Goal: Information Seeking & Learning: Find specific fact

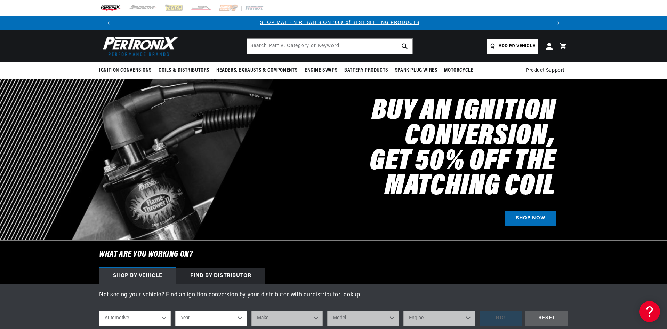
scroll to position [0, 434]
click at [110, 22] on icon "Translation missing: en.sections.announcements.previous_announcement" at bounding box center [108, 22] width 2 height 3
click at [557, 22] on icon "Translation missing: en.sections.announcements.next_announcement" at bounding box center [558, 22] width 2 height 3
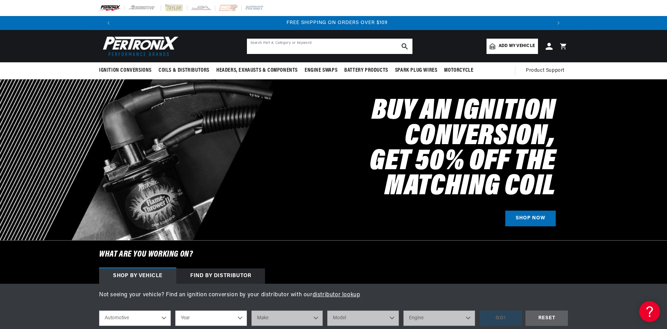
click at [296, 46] on input "text" at bounding box center [330, 46] width 166 height 15
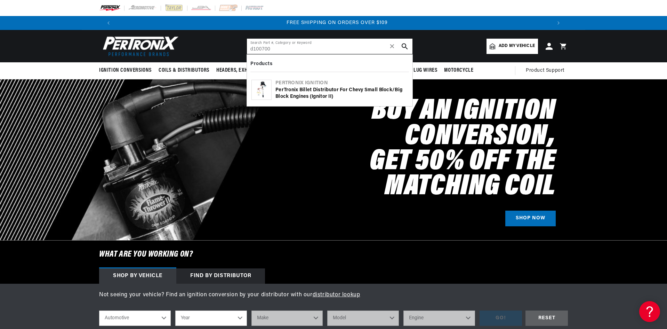
type input "d100700"
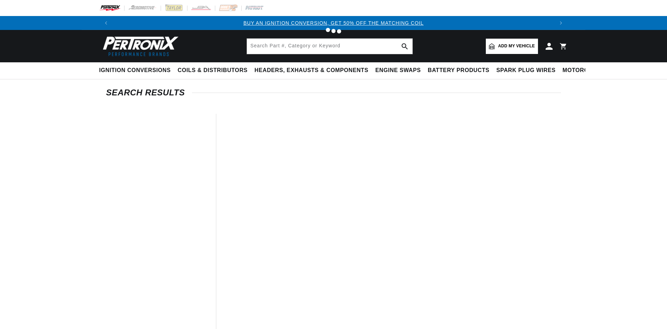
type input "d100700"
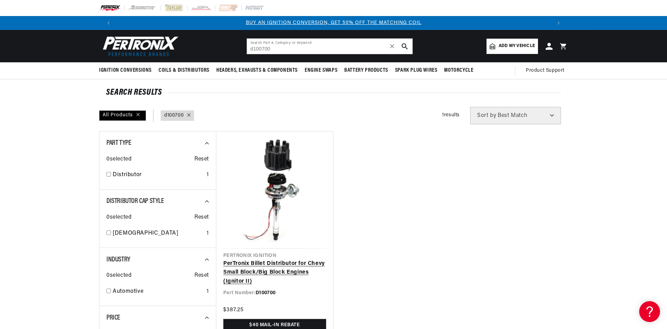
click at [312, 259] on link "PerTronix Billet Distributor for Chevy Small Block/Big Block Engines (Ignitor I…" at bounding box center [274, 272] width 103 height 27
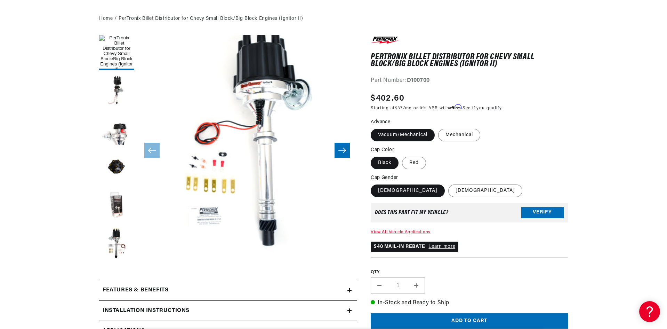
scroll to position [174, 0]
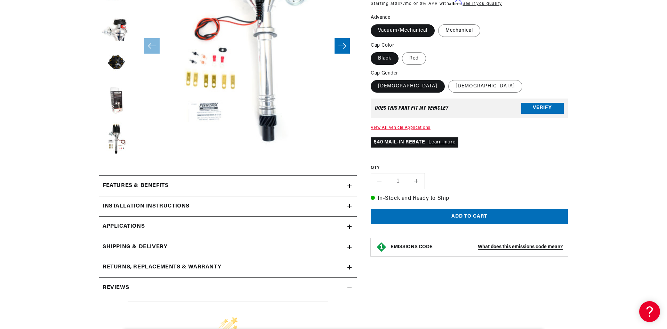
click at [351, 228] on icon at bounding box center [349, 226] width 4 height 4
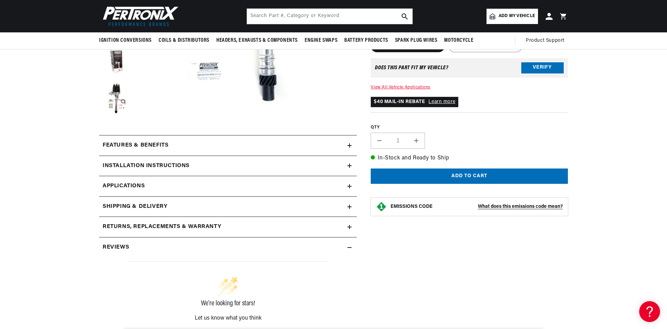
click at [349, 227] on icon at bounding box center [349, 227] width 4 height 0
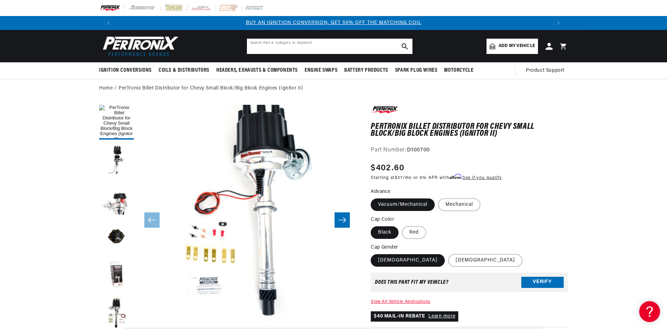
click at [304, 50] on input "text" at bounding box center [330, 46] width 166 height 15
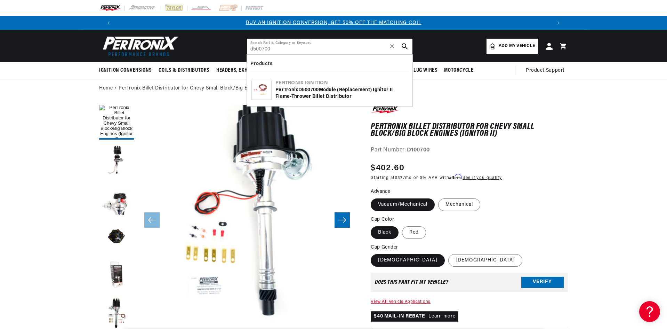
type input "d500700"
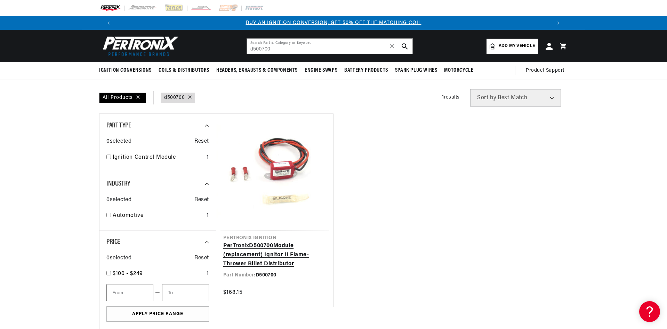
click at [267, 241] on link "PerTronix D500700 Module (replacement) Ignitor II Flame-Thrower Billet Distribu…" at bounding box center [274, 254] width 103 height 27
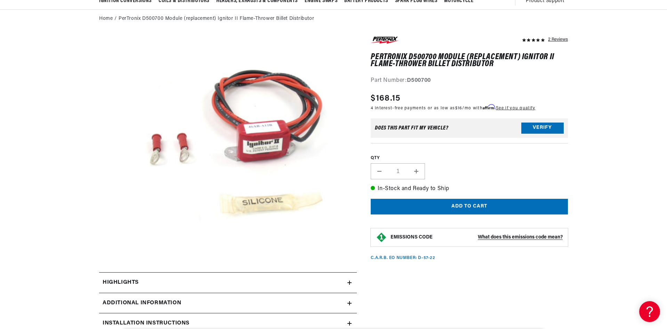
scroll to position [0, 434]
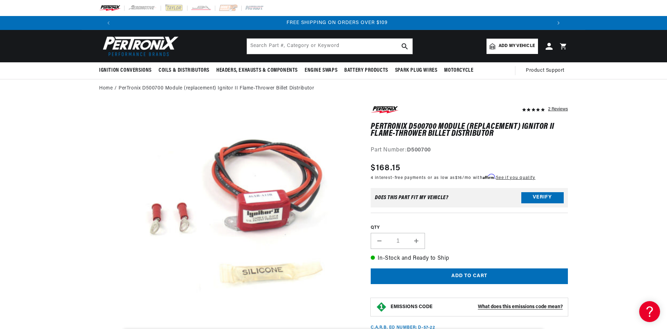
click at [557, 21] on button "Translation missing: en.sections.announcements.next_announcement" at bounding box center [559, 23] width 14 height 14
click at [271, 46] on input "text" at bounding box center [330, 46] width 166 height 15
type input "1385"
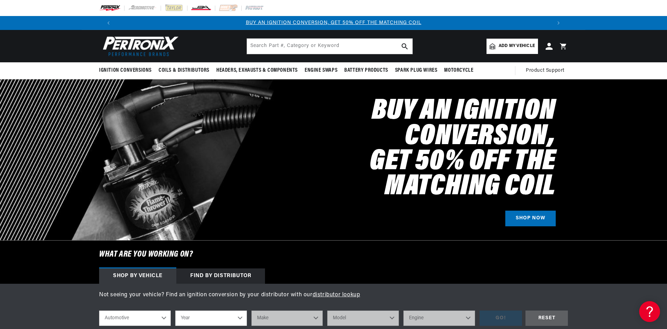
click at [205, 8] on img at bounding box center [201, 8] width 21 height 8
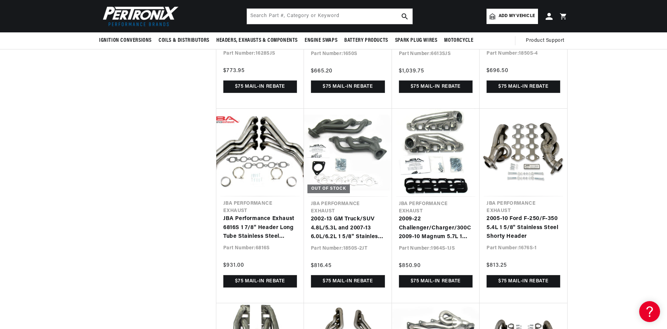
scroll to position [0, 434]
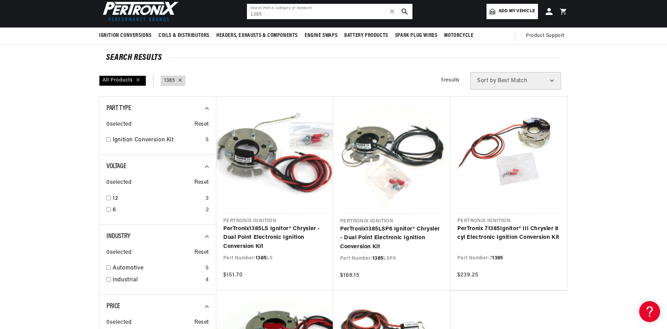
click at [315, 15] on input "1385" at bounding box center [330, 11] width 166 height 15
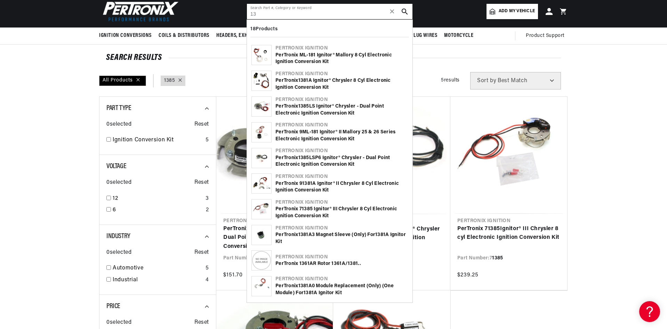
type input "1"
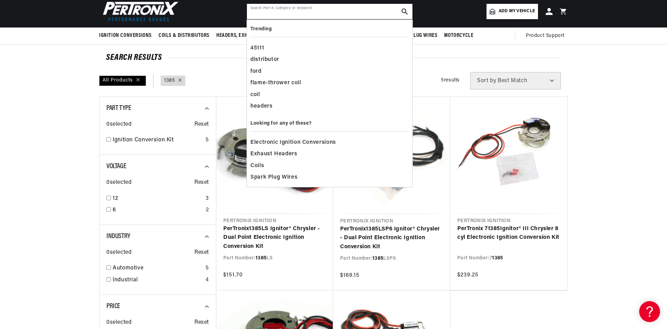
scroll to position [0, 434]
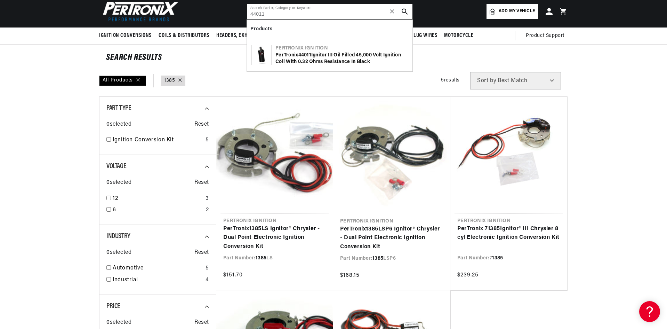
type input "44011"
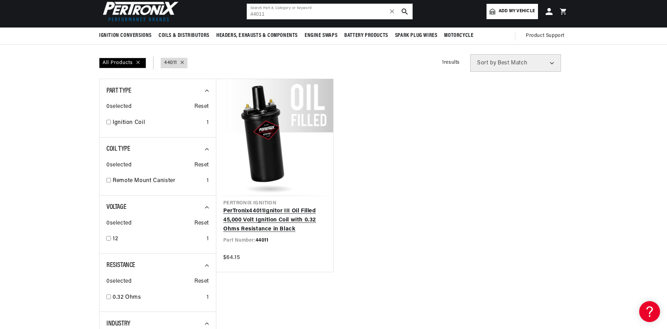
click at [301, 207] on link "PerTronix 44011 Ignitor III Oil Filled 45,000 Volt Ignition Coil with 0.32 Ohms…" at bounding box center [274, 220] width 103 height 27
